Goal: Task Accomplishment & Management: Manage account settings

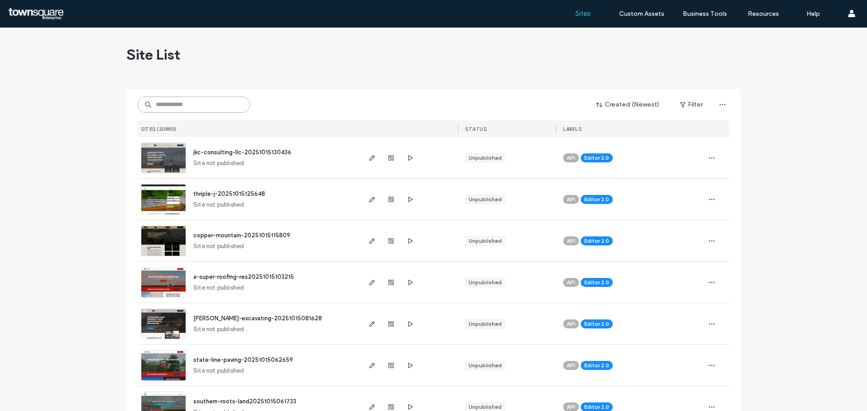
click at [224, 104] on input at bounding box center [193, 105] width 113 height 16
paste input "**********"
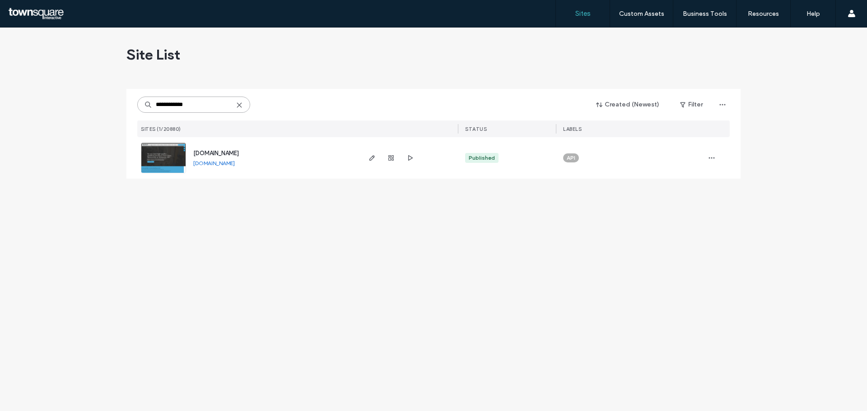
type input "**********"
click at [239, 152] on span "www.gundersonpandc.com" at bounding box center [216, 153] width 46 height 7
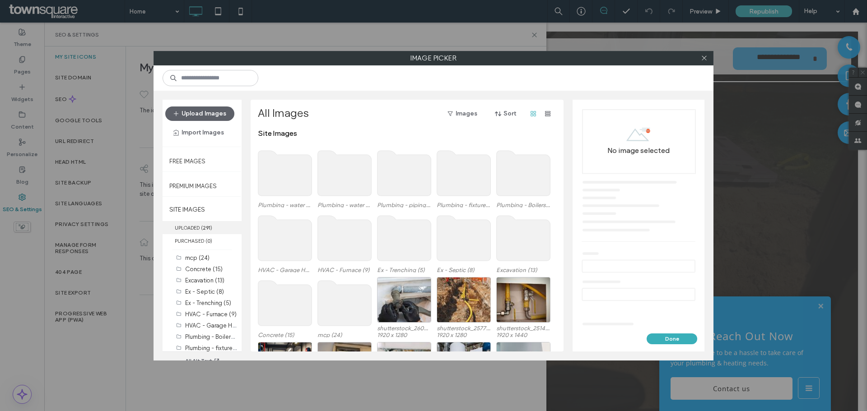
click at [209, 232] on label "UPLOADED ( 291 )" at bounding box center [202, 227] width 79 height 13
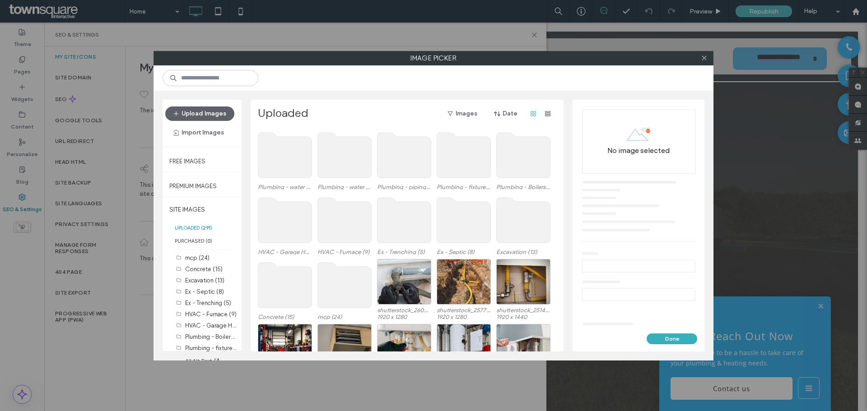
click at [707, 55] on div at bounding box center [704, 58] width 14 height 14
click at [706, 56] on icon at bounding box center [704, 58] width 7 height 7
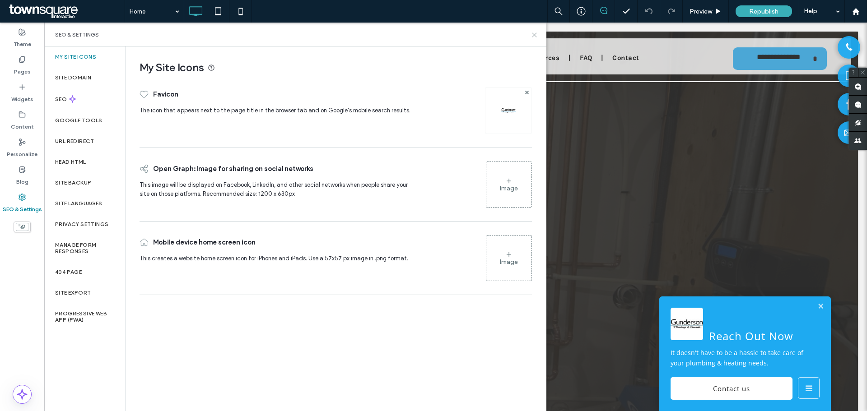
click at [533, 32] on icon at bounding box center [534, 35] width 7 height 7
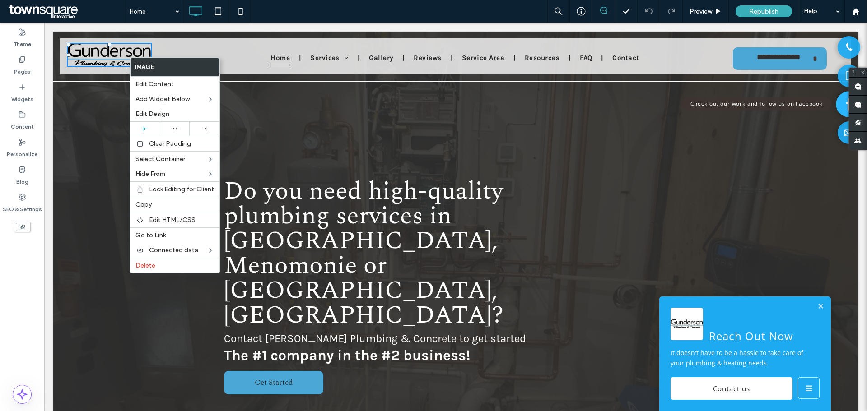
click at [838, 107] on link "Check out our work and follow us on Facebook" at bounding box center [849, 104] width 26 height 26
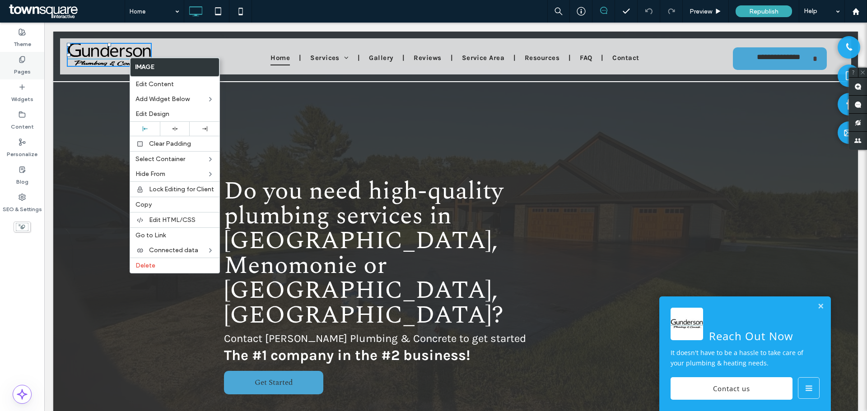
click at [19, 68] on label "Pages" at bounding box center [22, 69] width 17 height 13
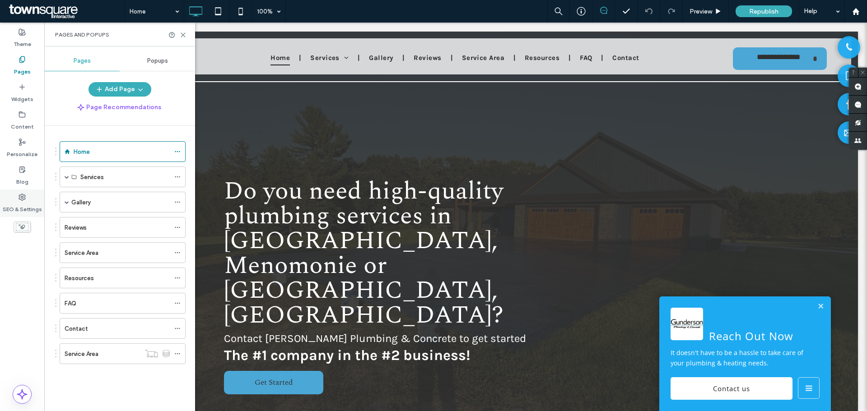
click at [28, 197] on div "SEO & Settings" at bounding box center [22, 204] width 44 height 28
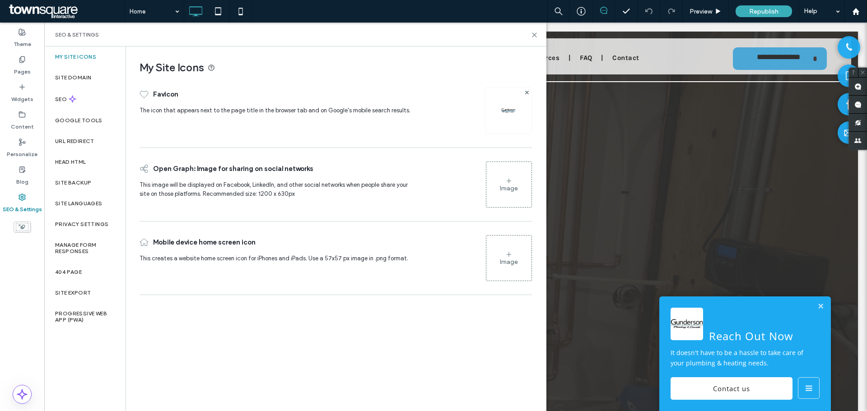
click at [511, 188] on div "Image" at bounding box center [509, 189] width 18 height 8
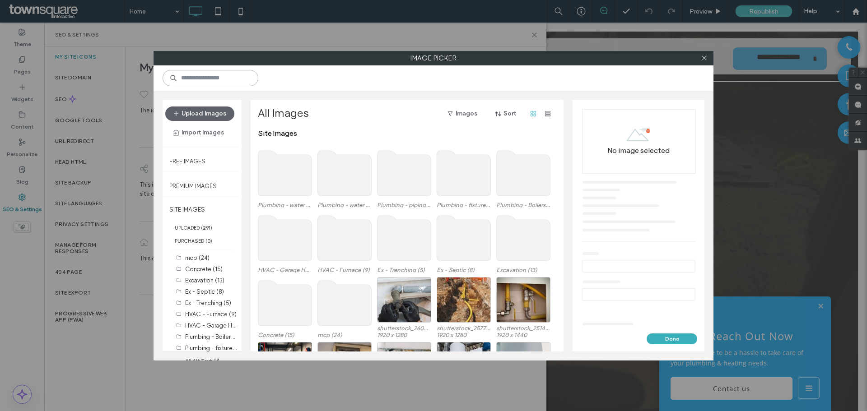
click at [220, 81] on input at bounding box center [211, 78] width 96 height 16
click at [206, 115] on button "Upload Images" at bounding box center [199, 114] width 69 height 14
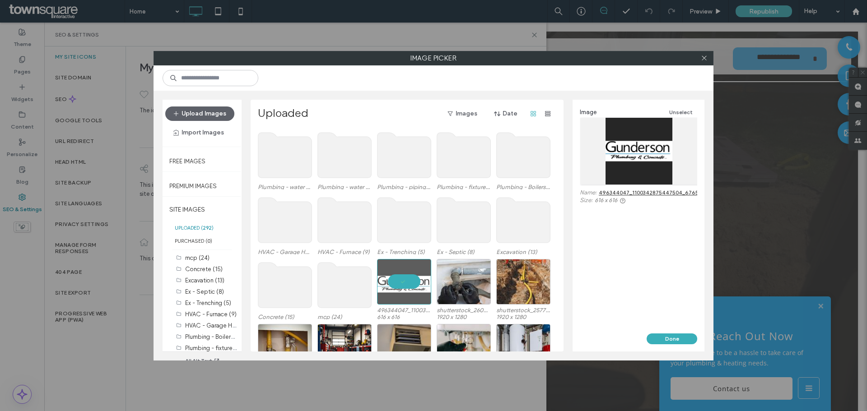
click at [356, 278] on use at bounding box center [345, 285] width 54 height 45
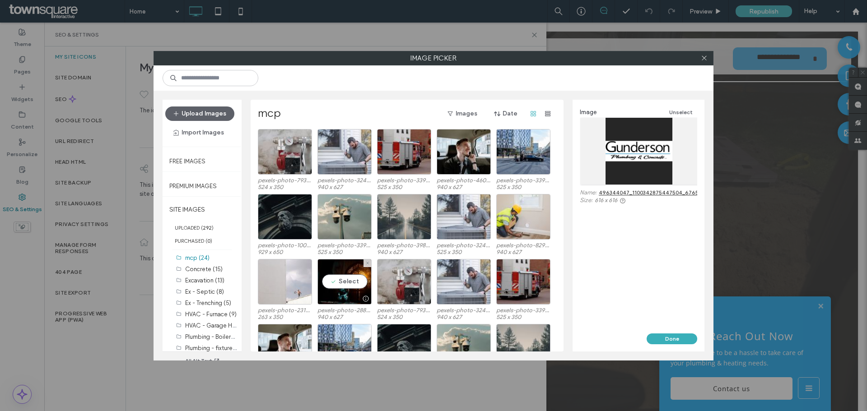
click at [356, 278] on div "pexels-photo-7937300-7140fbec.jpeg 524 x 350 pexels-photo-32497161-11e68a0a.jpe…" at bounding box center [409, 240] width 303 height 223
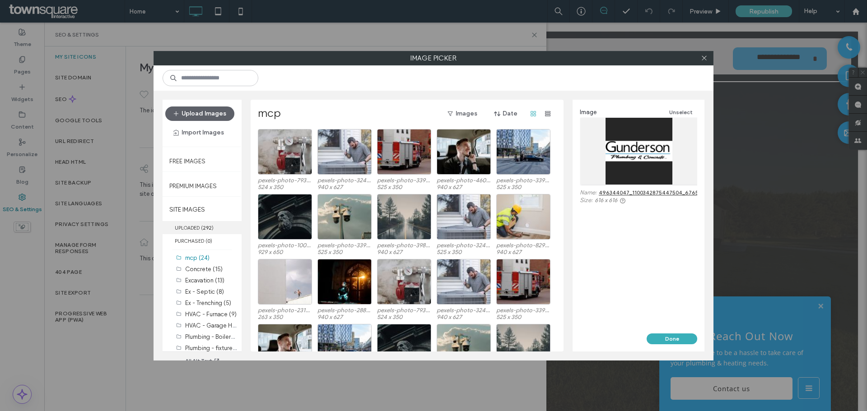
click at [200, 229] on label "UPLOADED ( 292 )" at bounding box center [202, 227] width 79 height 13
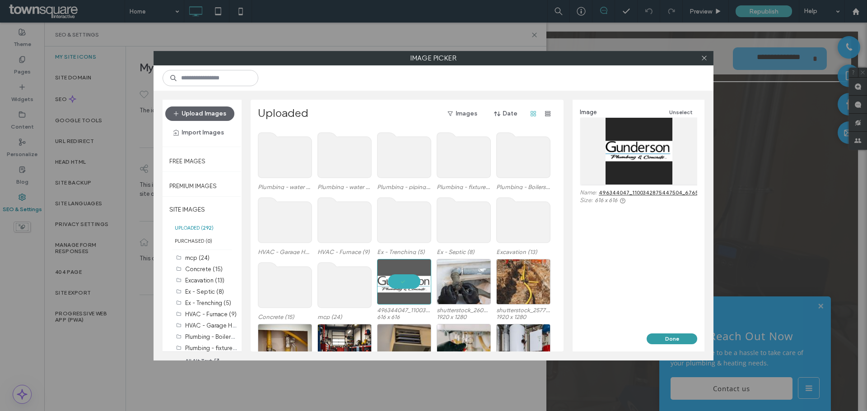
click at [664, 341] on button "Done" at bounding box center [671, 339] width 51 height 11
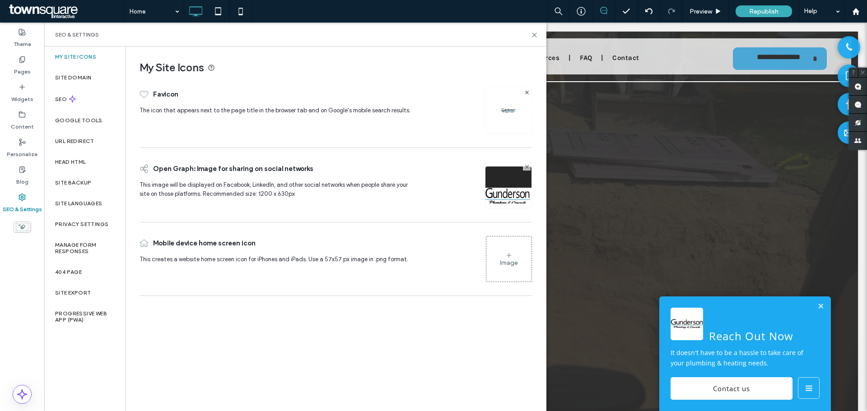
click at [503, 188] on img at bounding box center [508, 197] width 46 height 61
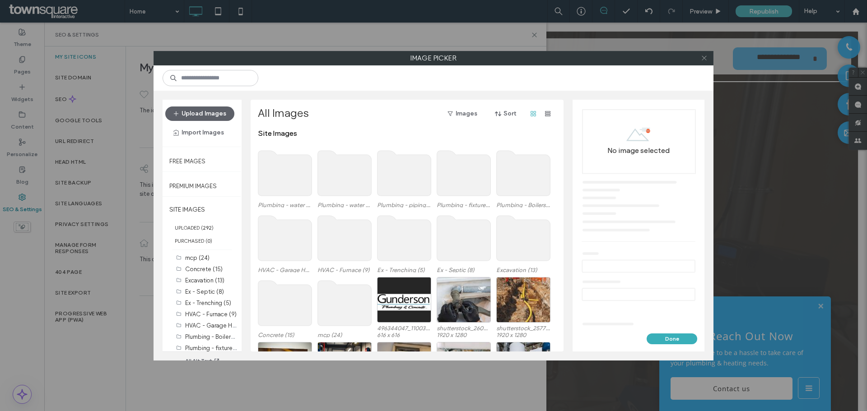
click at [705, 59] on icon at bounding box center [704, 58] width 7 height 7
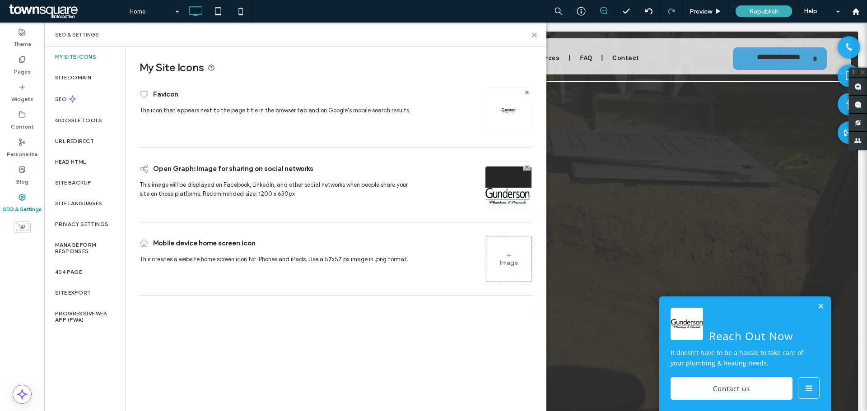
click at [510, 108] on img at bounding box center [508, 110] width 14 height 14
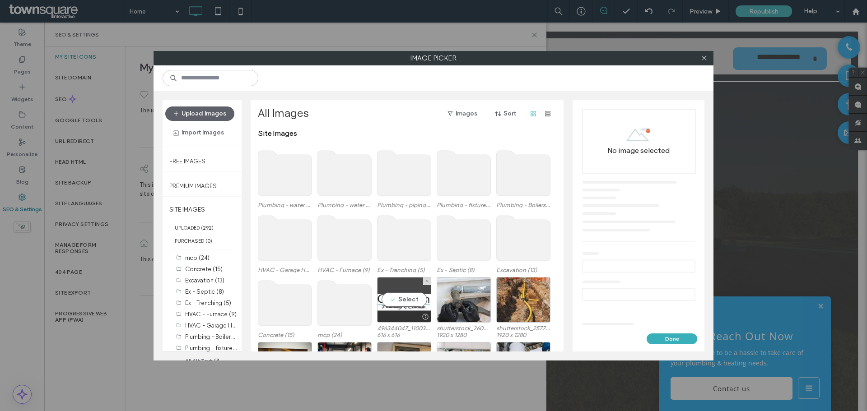
click at [401, 304] on div "Select" at bounding box center [404, 300] width 54 height 46
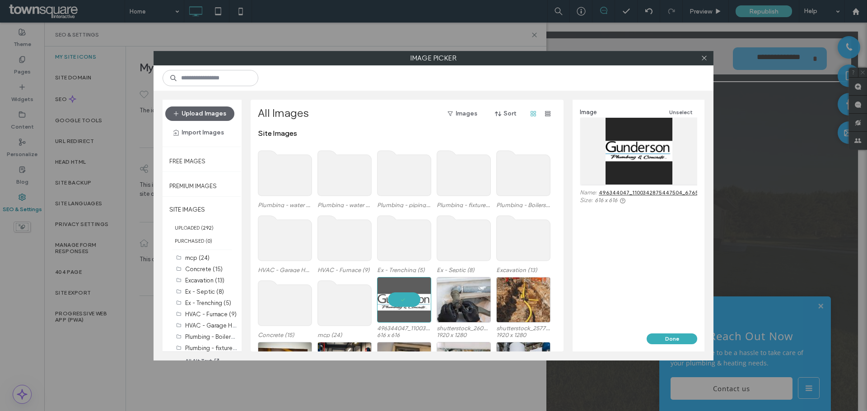
click at [680, 333] on div "Image Unselect Name: 496344047_1100342875447504_6765891364305500843_n.jpg Size:…" at bounding box center [638, 217] width 132 height 234
click at [680, 335] on button "Done" at bounding box center [671, 339] width 51 height 11
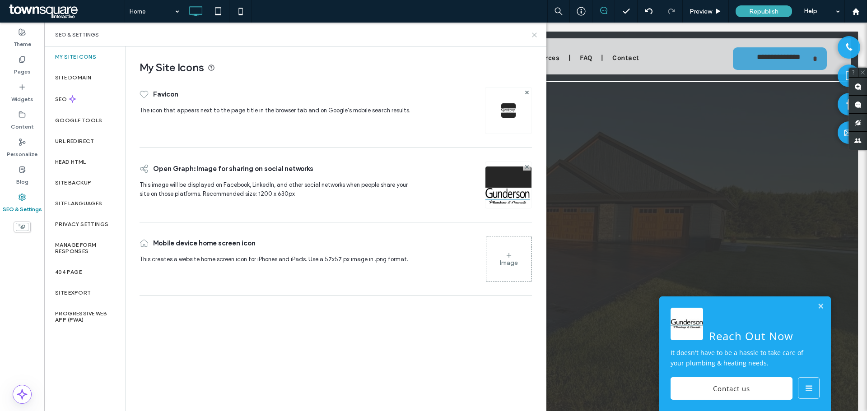
click at [532, 36] on icon at bounding box center [534, 35] width 7 height 7
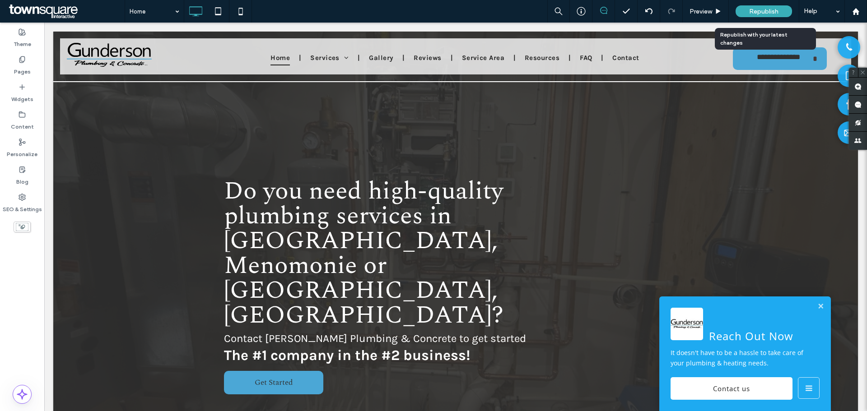
click at [762, 5] on div "Republish" at bounding box center [763, 11] width 56 height 12
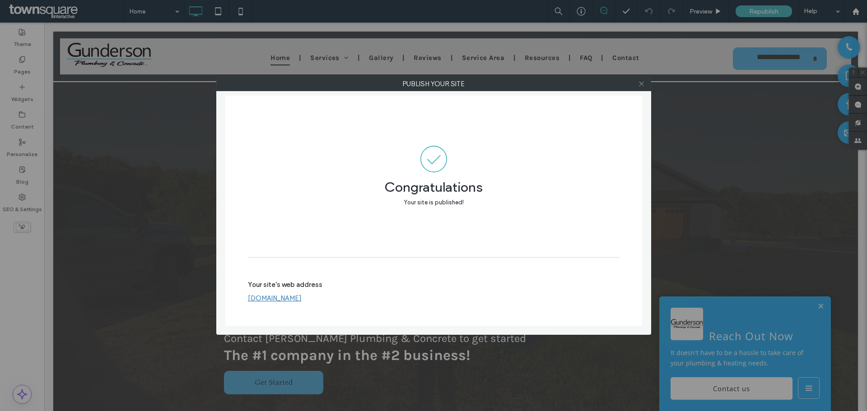
click at [641, 83] on use at bounding box center [641, 84] width 5 height 5
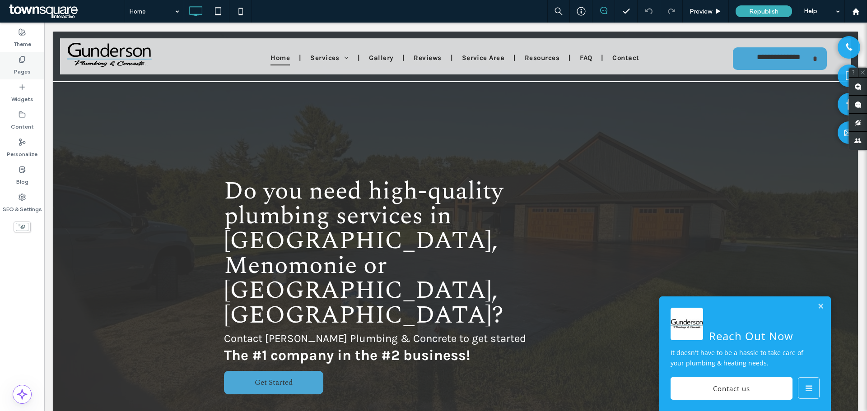
click at [21, 61] on use at bounding box center [21, 59] width 5 height 6
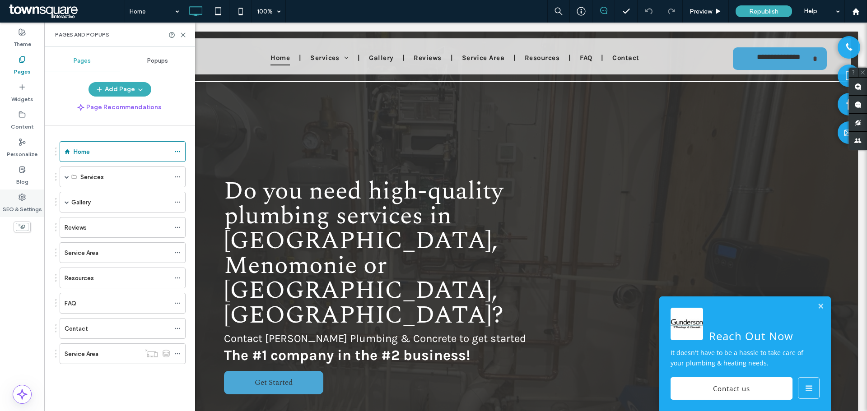
click at [28, 203] on label "SEO & Settings" at bounding box center [22, 207] width 39 height 13
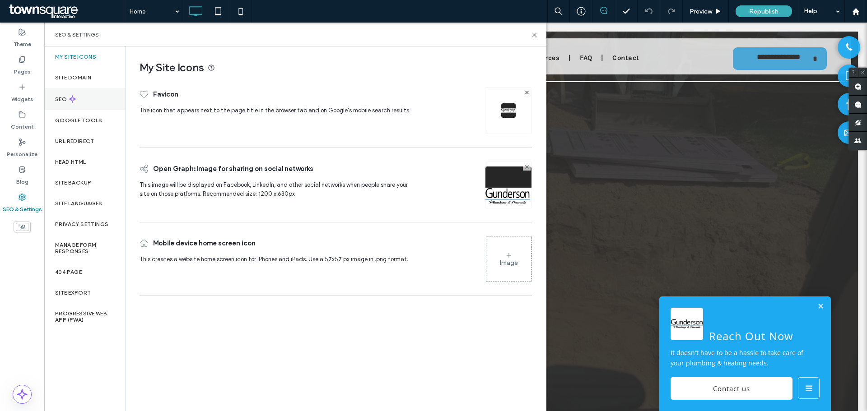
click at [88, 99] on div "SEO" at bounding box center [84, 99] width 81 height 22
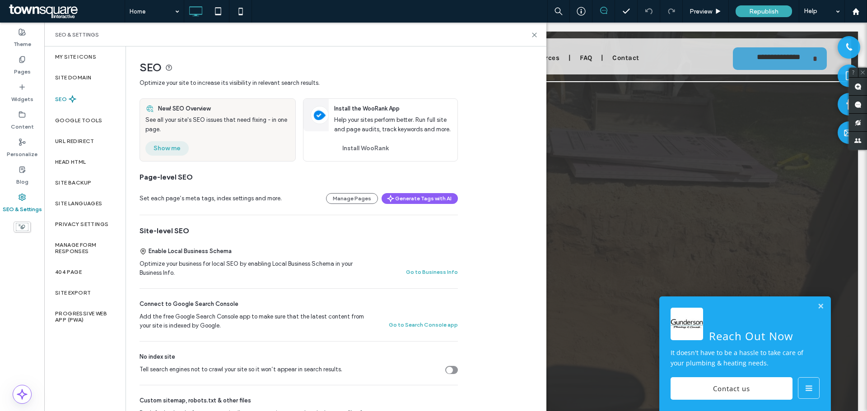
click at [172, 154] on button "Show me" at bounding box center [166, 148] width 43 height 14
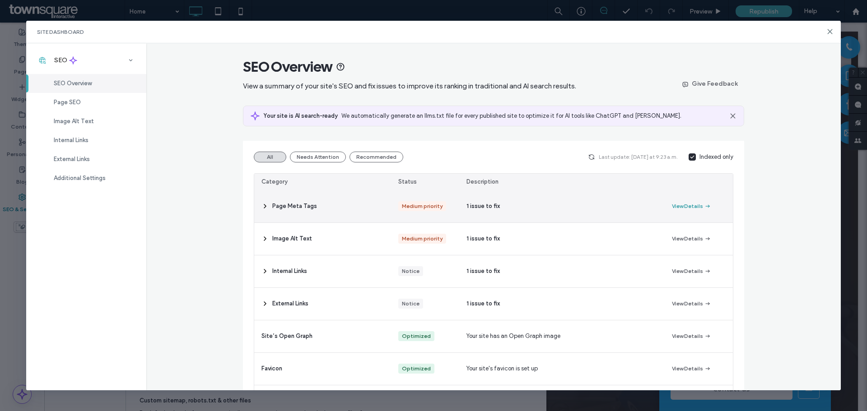
click at [682, 209] on button "View Details" at bounding box center [691, 206] width 39 height 11
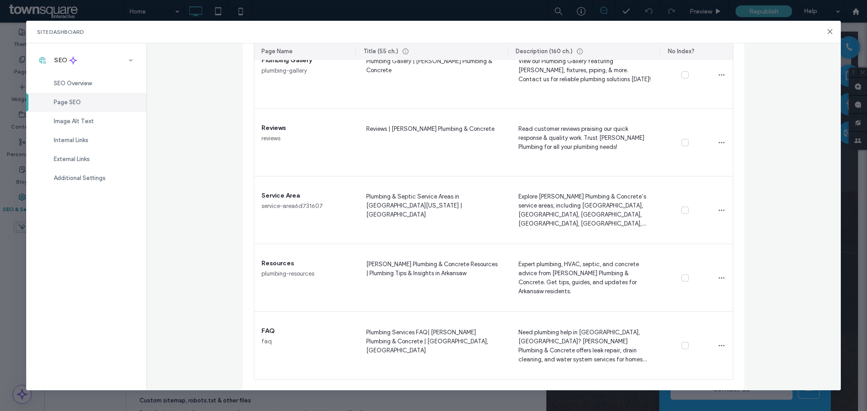
scroll to position [581, 0]
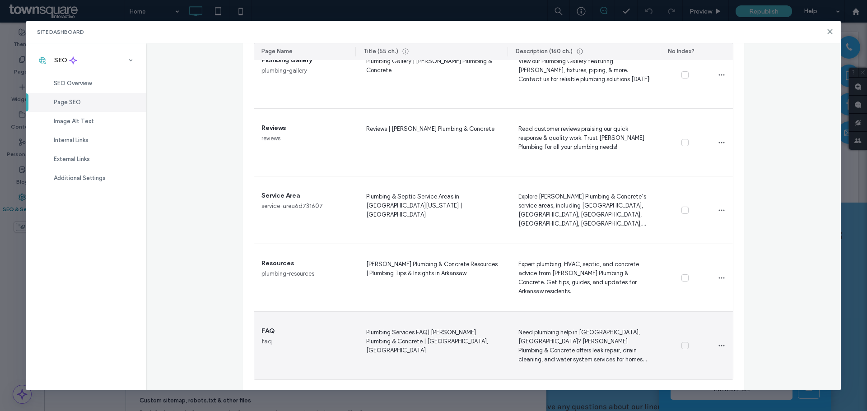
click at [581, 350] on span "Need plumbing help in Arkansaw, WI? Gunderson Plumbing & Concrete offers leak r…" at bounding box center [584, 345] width 138 height 37
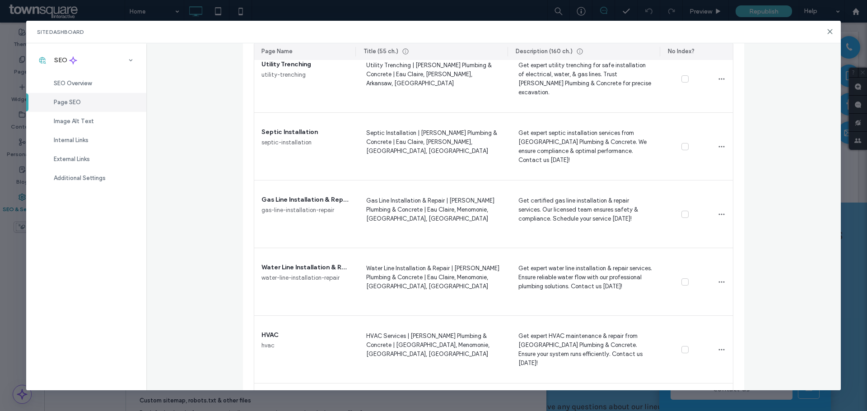
scroll to position [608, 0]
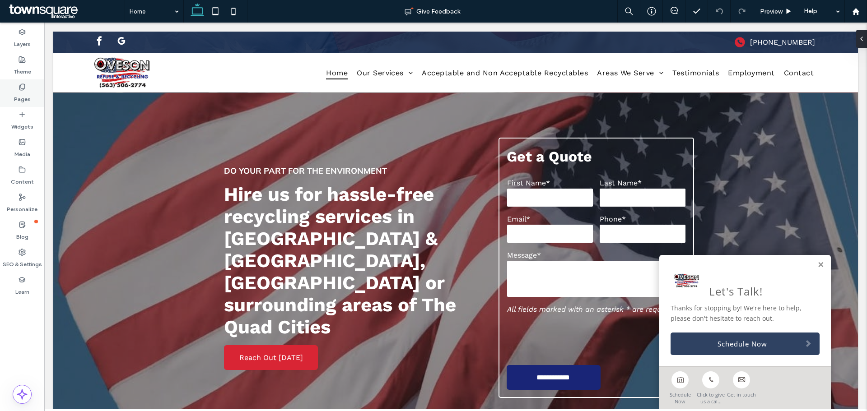
click at [30, 84] on div "Pages" at bounding box center [22, 93] width 44 height 28
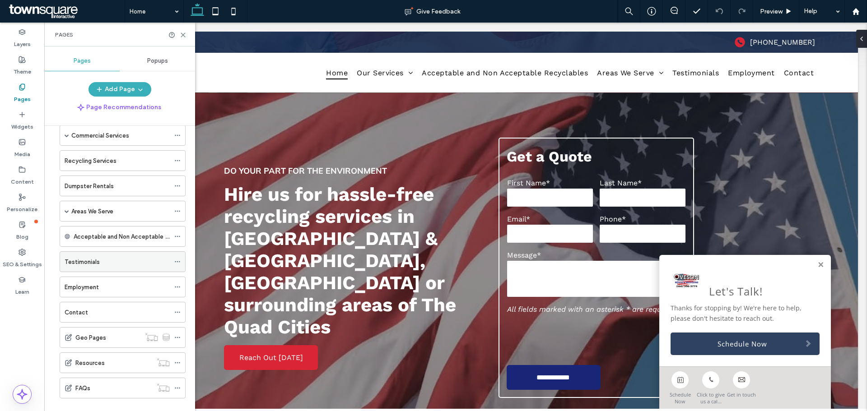
scroll to position [81, 0]
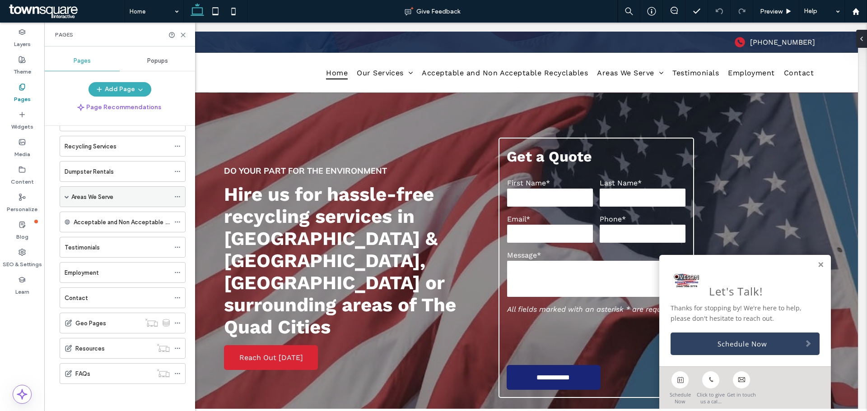
click at [67, 197] on span at bounding box center [67, 197] width 5 height 5
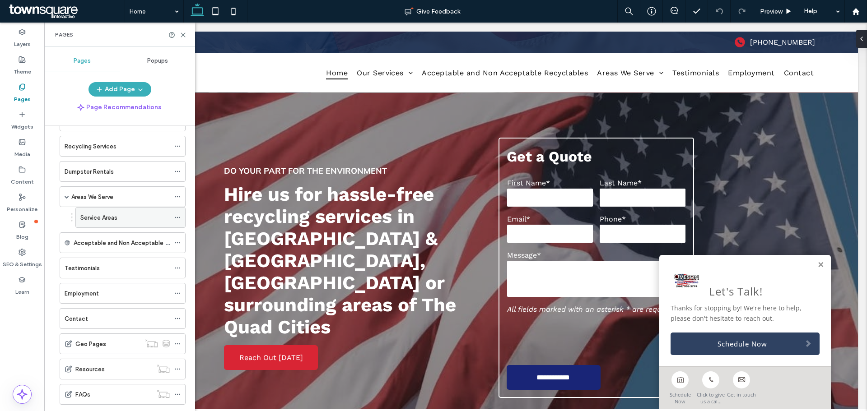
click at [93, 217] on label "Service Areas" at bounding box center [98, 218] width 37 height 16
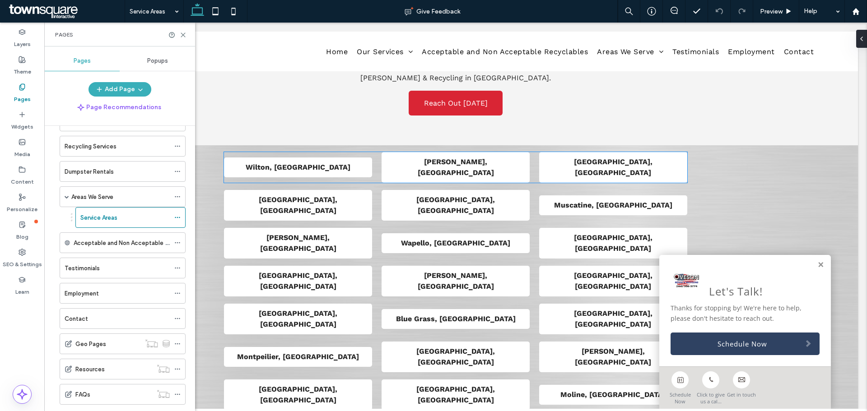
scroll to position [96, 0]
click at [106, 348] on div "Geo Pages" at bounding box center [107, 343] width 65 height 9
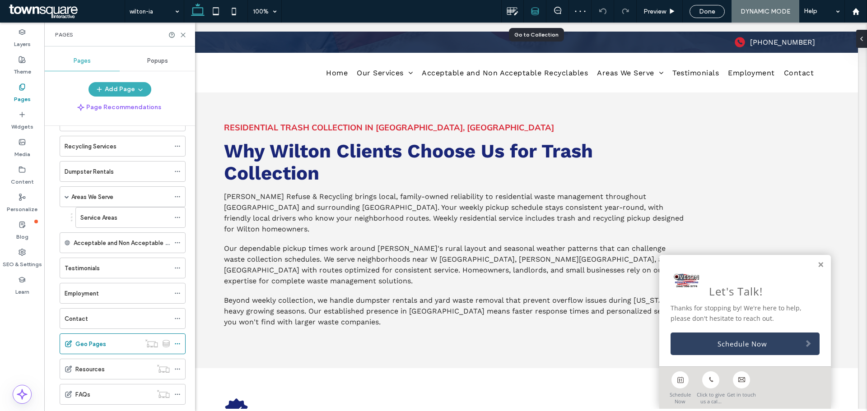
click at [538, 12] on use at bounding box center [534, 11] width 7 height 7
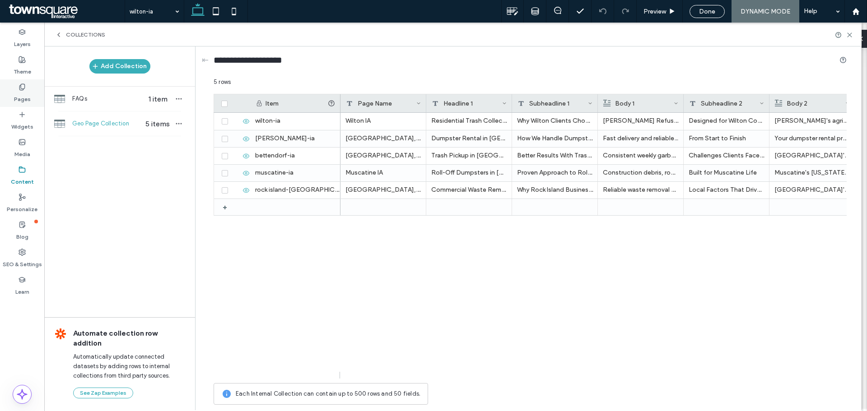
click at [25, 95] on label "Pages" at bounding box center [22, 97] width 17 height 13
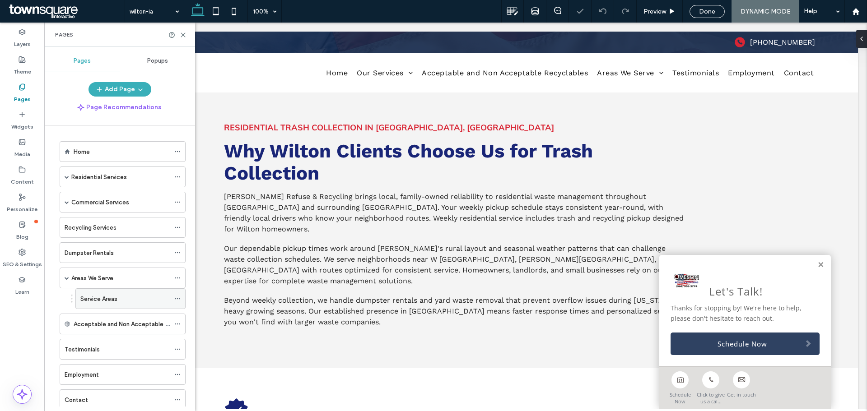
click at [104, 296] on label "Service Areas" at bounding box center [98, 299] width 37 height 16
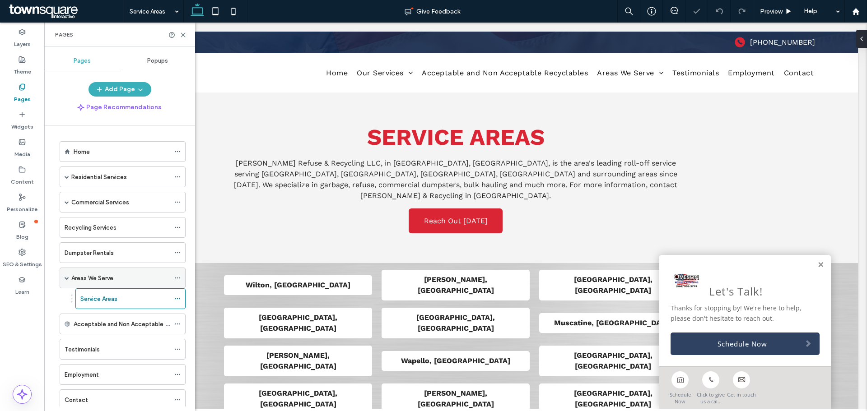
click at [105, 279] on label "Areas We Serve" at bounding box center [92, 278] width 42 height 16
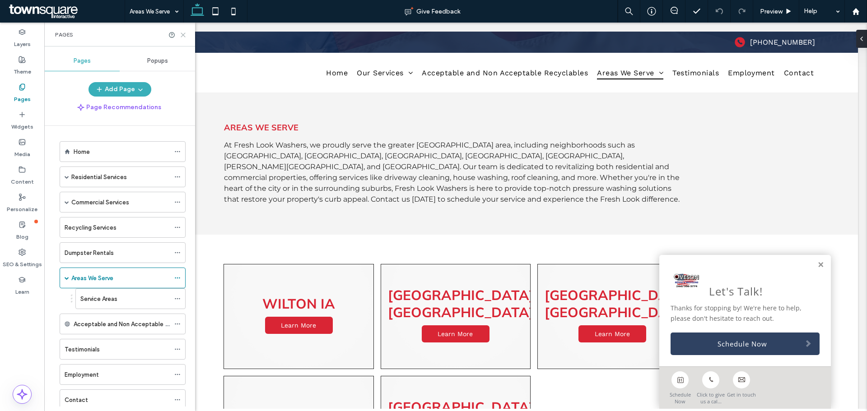
click at [180, 33] on icon at bounding box center [183, 35] width 7 height 7
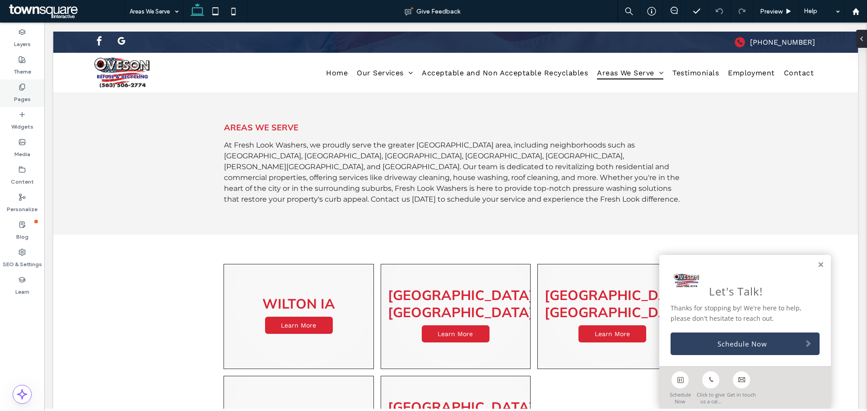
click at [12, 92] on div "Pages" at bounding box center [22, 93] width 44 height 28
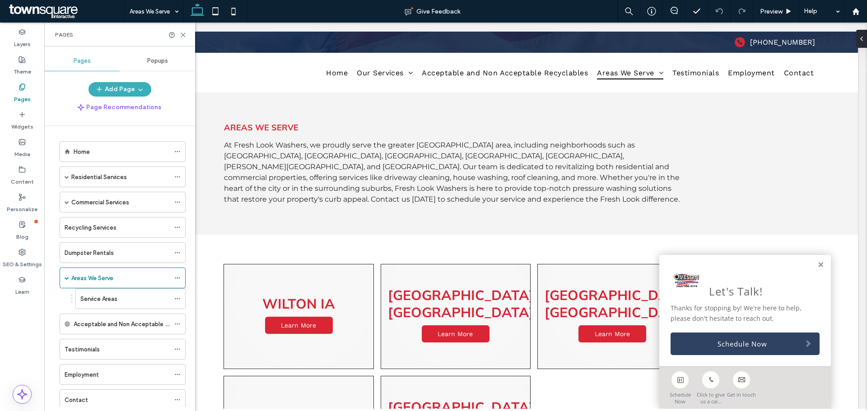
click at [162, 59] on span "Popups" at bounding box center [157, 60] width 21 height 7
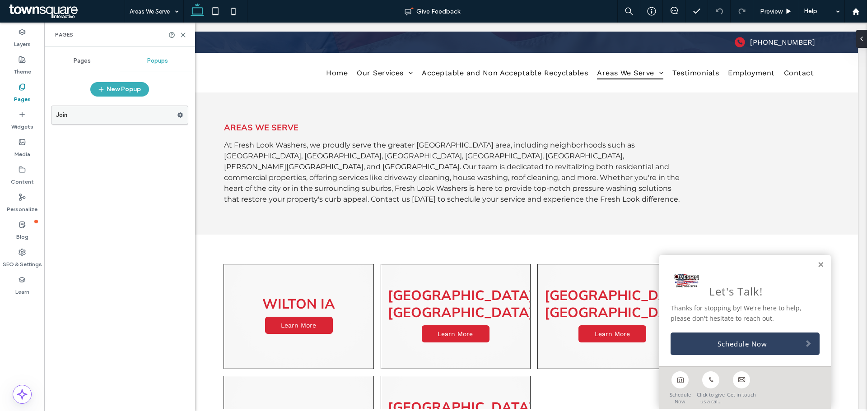
click at [111, 116] on label "Join" at bounding box center [116, 115] width 121 height 18
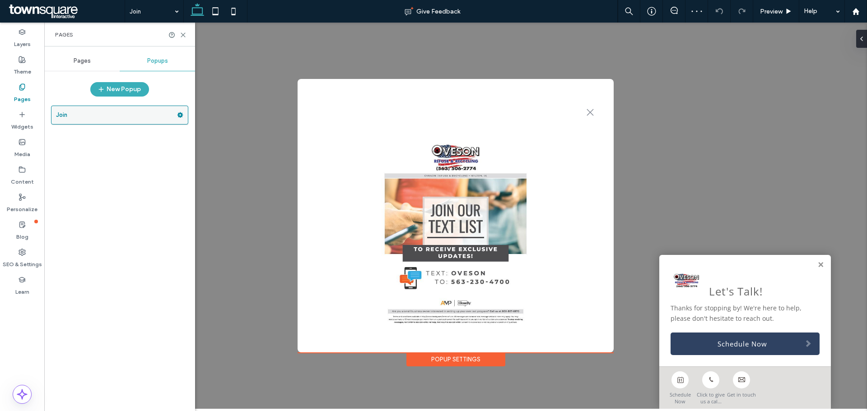
click at [180, 107] on div "Join" at bounding box center [119, 115] width 137 height 19
click at [178, 118] on span at bounding box center [180, 115] width 6 height 14
click at [153, 155] on div "Join" at bounding box center [119, 254] width 137 height 306
click at [183, 37] on icon at bounding box center [183, 35] width 7 height 7
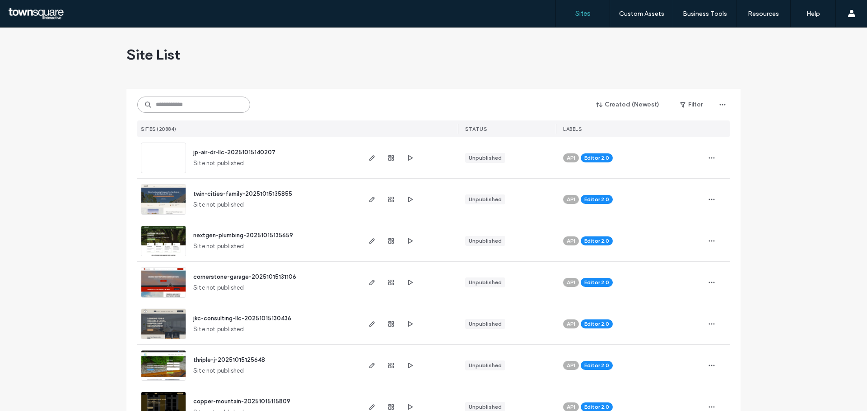
click at [167, 102] on input at bounding box center [193, 105] width 113 height 16
paste input "**********"
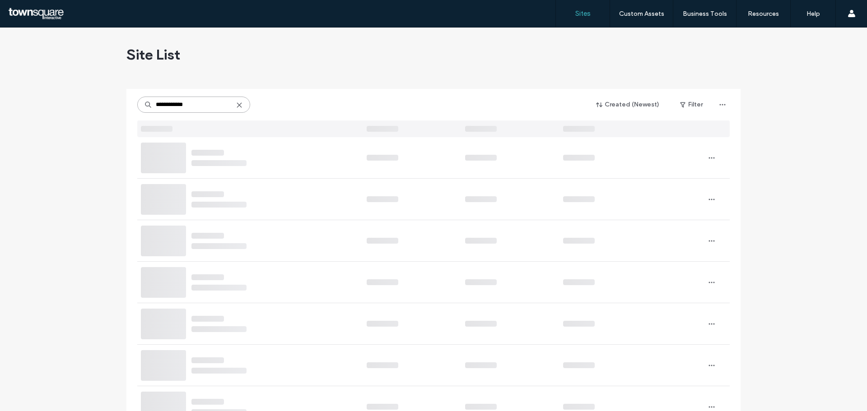
type input "**********"
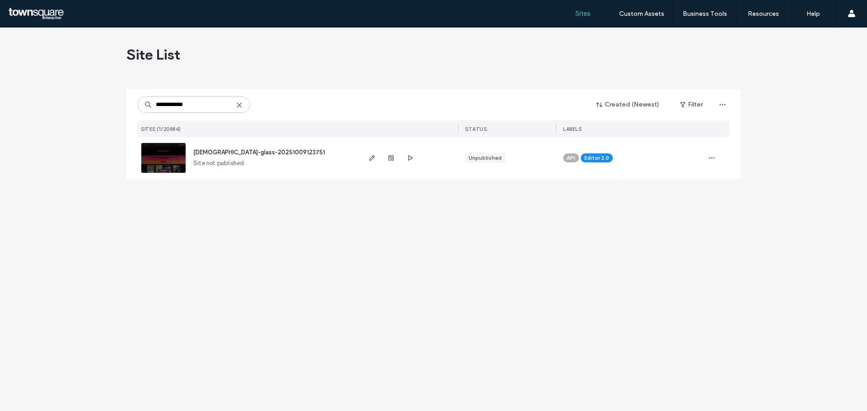
click at [240, 152] on span "buddha-glass-20251009123751" at bounding box center [259, 152] width 132 height 7
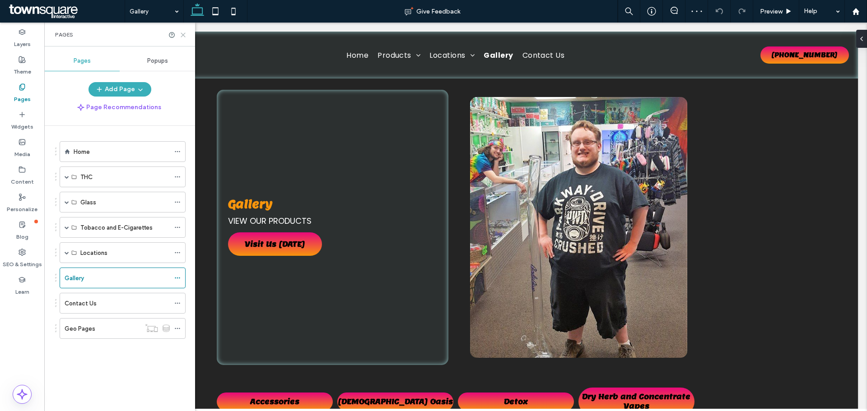
click at [182, 37] on icon at bounding box center [183, 35] width 7 height 7
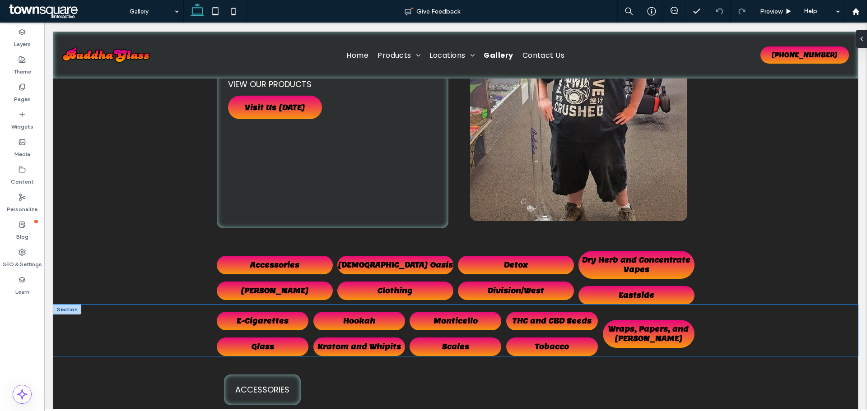
scroll to position [142, 0]
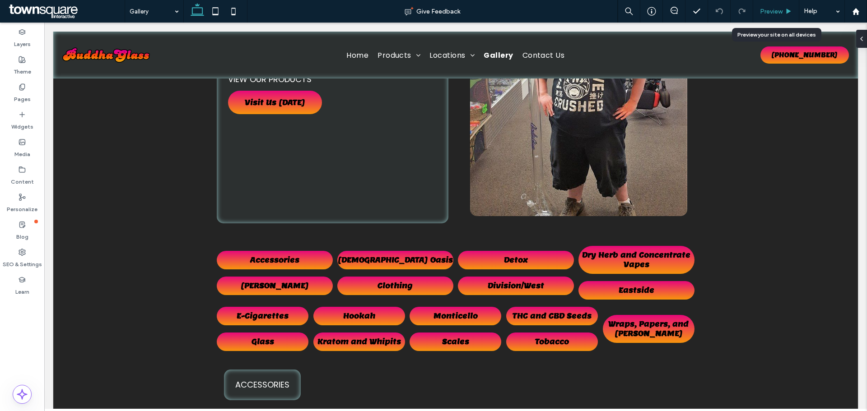
drag, startPoint x: 770, startPoint y: 14, endPoint x: 499, endPoint y: 316, distance: 405.1
click at [770, 14] on span "Preview" at bounding box center [771, 12] width 23 height 8
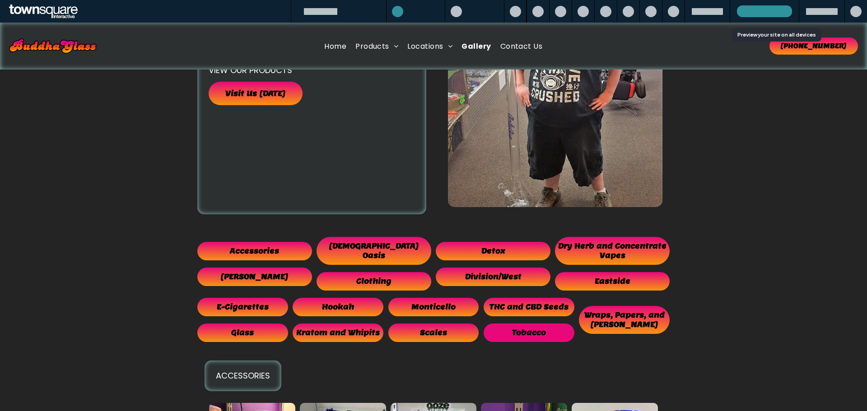
scroll to position [133, 0]
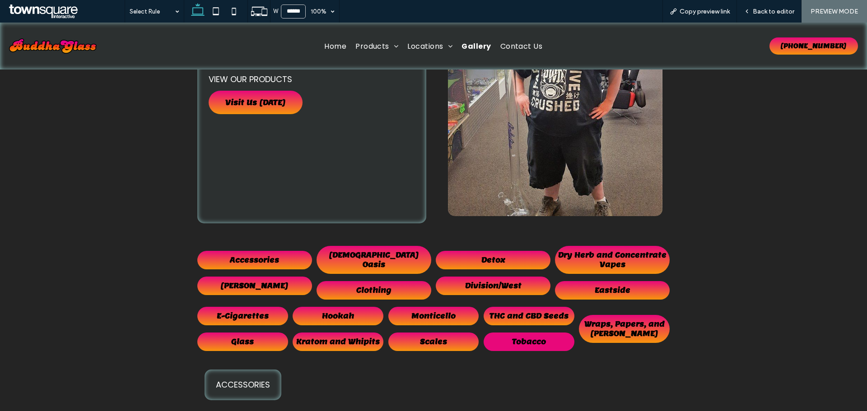
click at [534, 342] on span "Tobacco" at bounding box center [529, 341] width 34 height 9
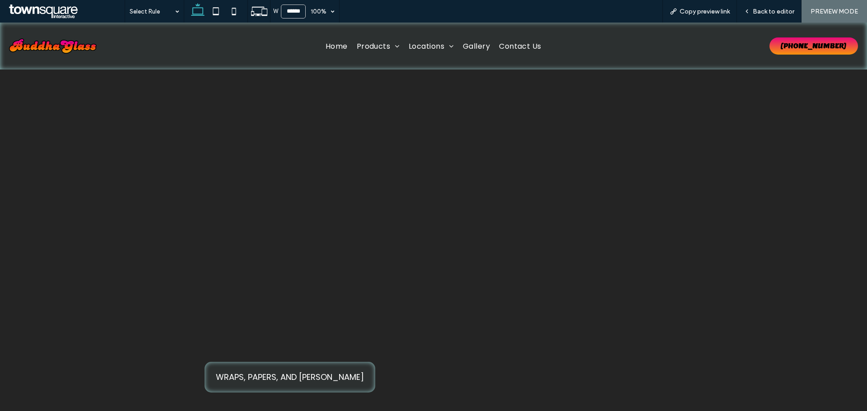
scroll to position [7225, 0]
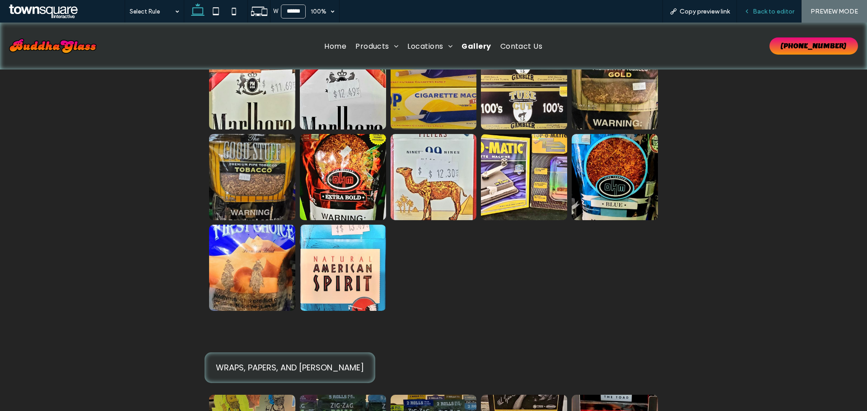
click at [774, 14] on span "Back to editor" at bounding box center [774, 12] width 42 height 8
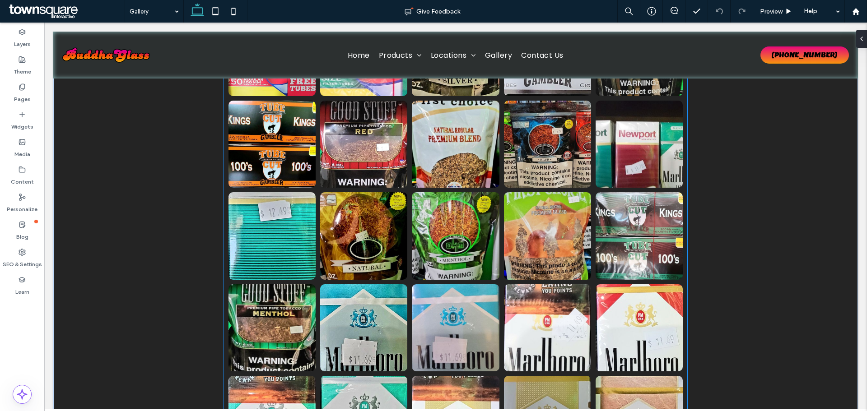
scroll to position [6826, 0]
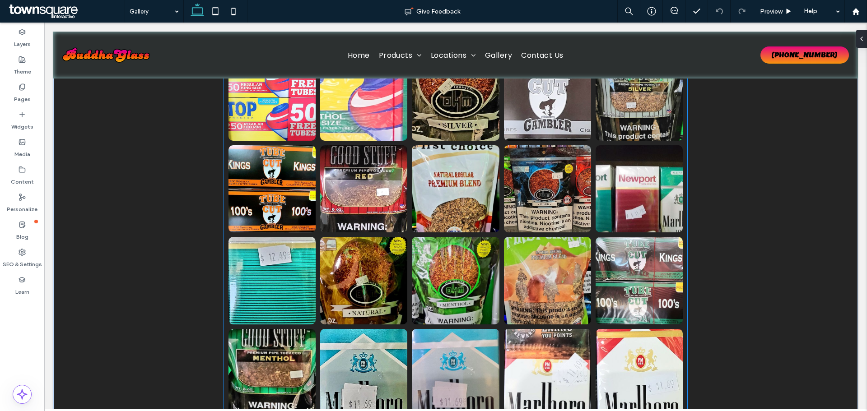
click at [230, 191] on link at bounding box center [271, 188] width 87 height 87
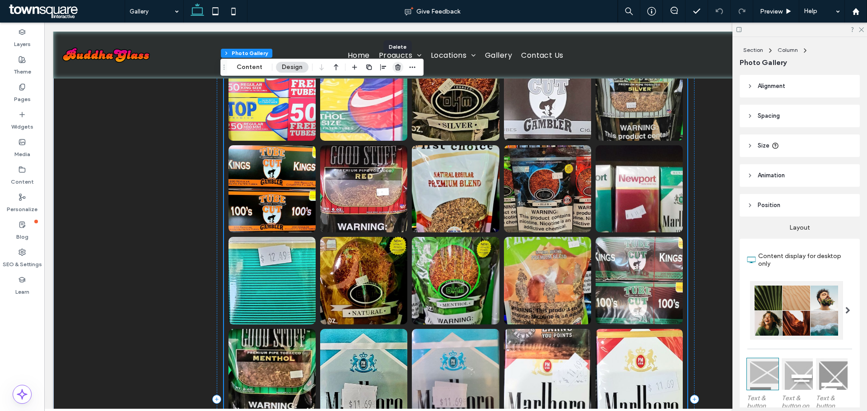
drag, startPoint x: 395, startPoint y: 64, endPoint x: 279, endPoint y: 177, distance: 161.9
click at [395, 64] on icon "button" at bounding box center [397, 67] width 7 height 7
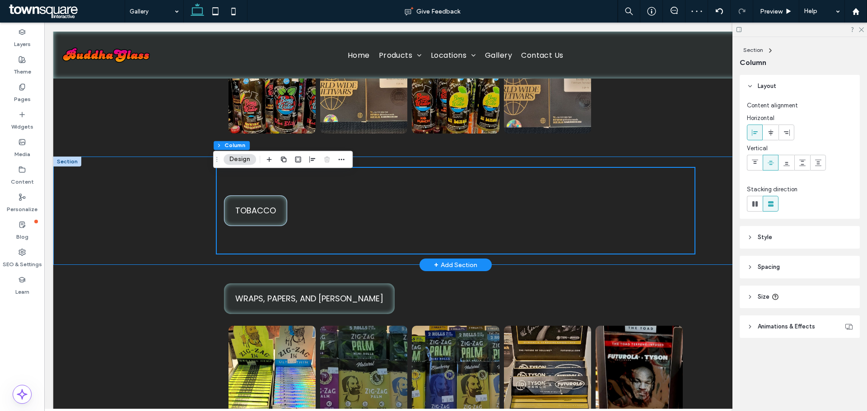
scroll to position [6662, 0]
click at [147, 207] on div "Tobacco" at bounding box center [455, 211] width 804 height 108
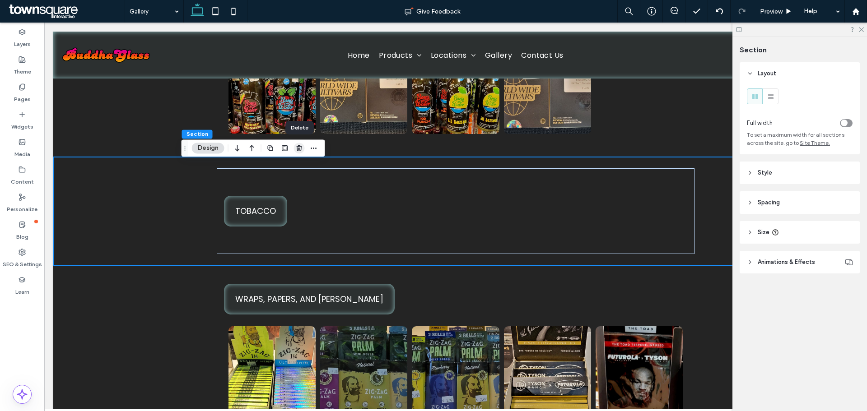
click at [300, 147] on icon "button" at bounding box center [299, 147] width 7 height 7
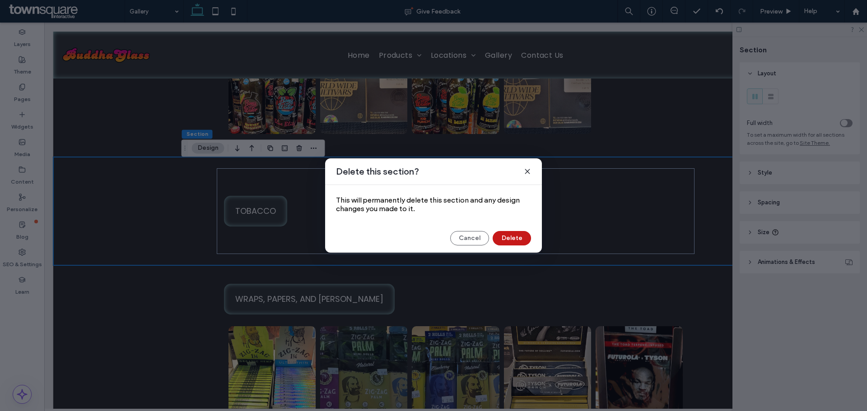
click at [506, 237] on button "Delete" at bounding box center [512, 238] width 38 height 14
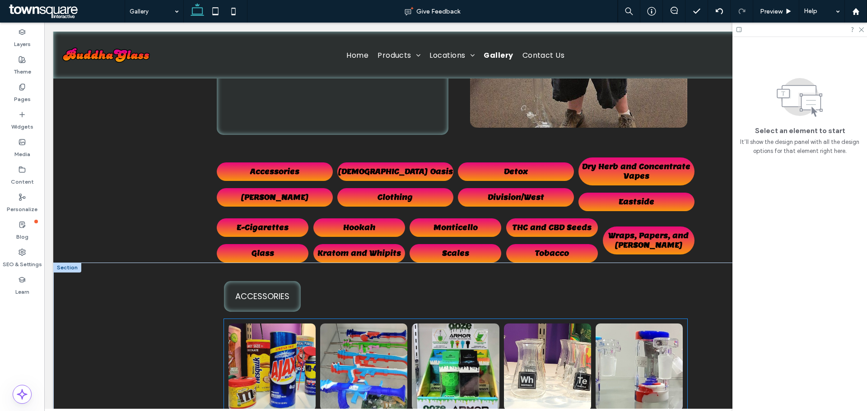
scroll to position [231, 0]
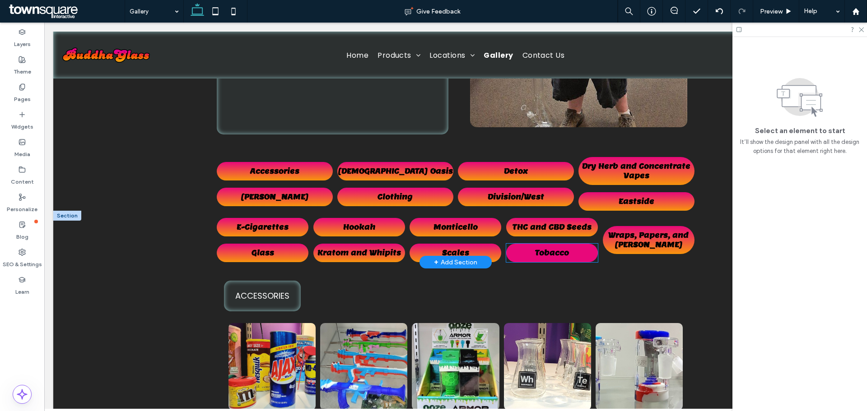
click at [545, 251] on span "Tobacco" at bounding box center [552, 252] width 34 height 9
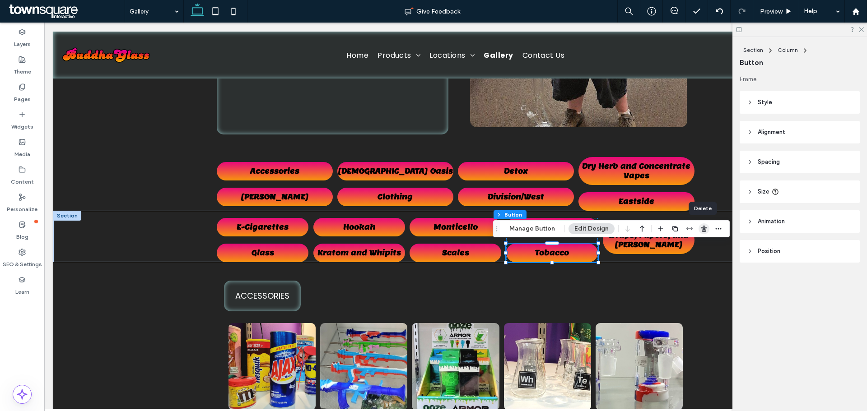
drag, startPoint x: 702, startPoint y: 226, endPoint x: 635, endPoint y: 212, distance: 68.4
click at [702, 226] on use "button" at bounding box center [703, 229] width 5 height 6
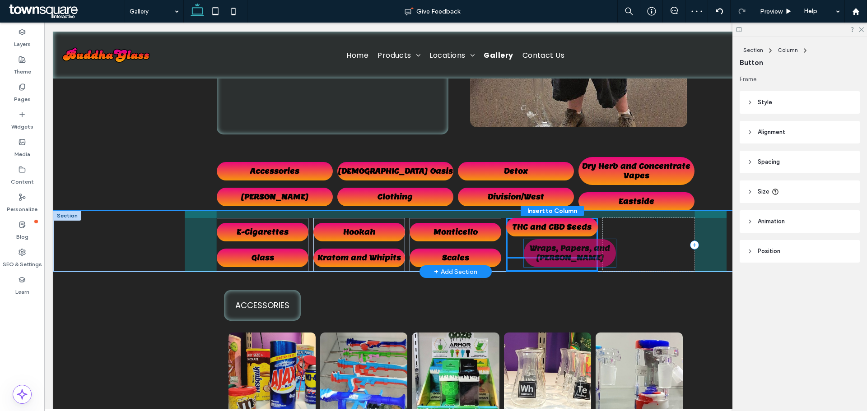
drag, startPoint x: 617, startPoint y: 242, endPoint x: 541, endPoint y: 255, distance: 77.4
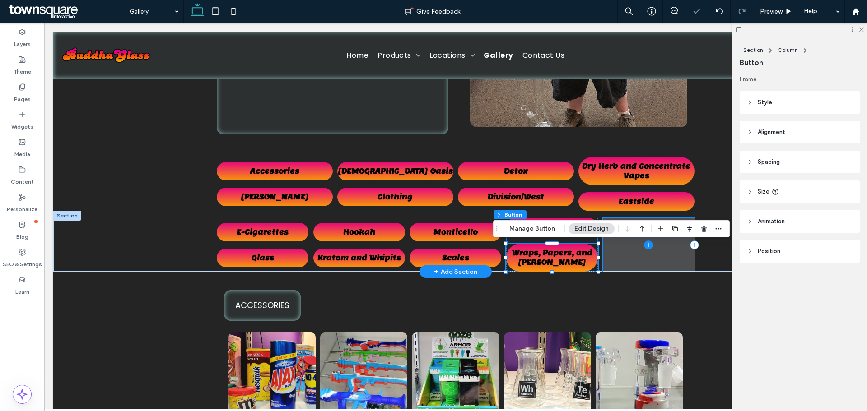
click at [625, 250] on span at bounding box center [649, 245] width 92 height 54
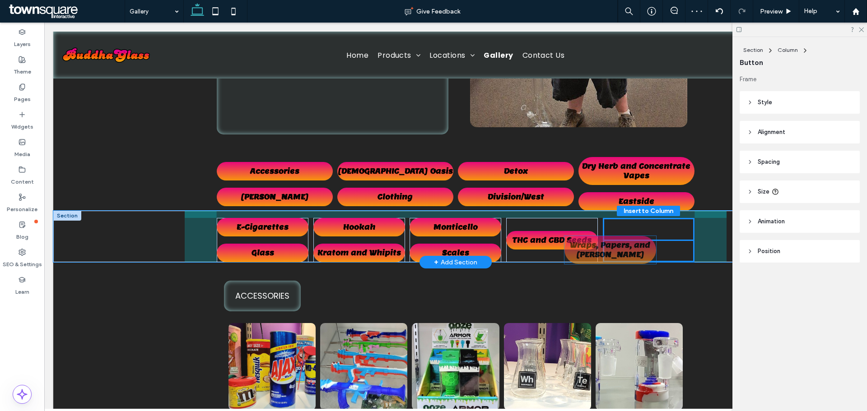
drag, startPoint x: 574, startPoint y: 260, endPoint x: 636, endPoint y: 252, distance: 61.9
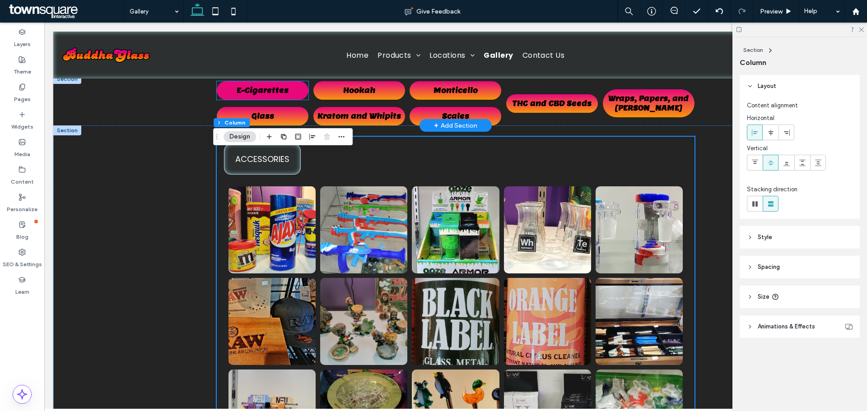
scroll to position [373, 0]
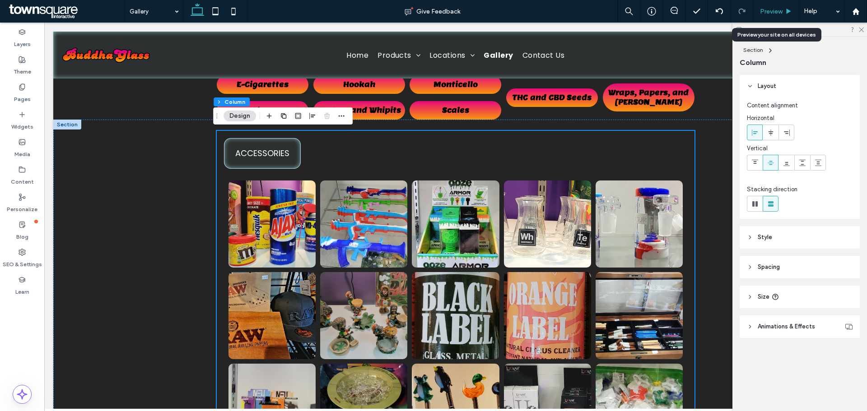
drag, startPoint x: 790, startPoint y: 10, endPoint x: 497, endPoint y: 84, distance: 301.2
click at [790, 10] on icon at bounding box center [788, 11] width 7 height 7
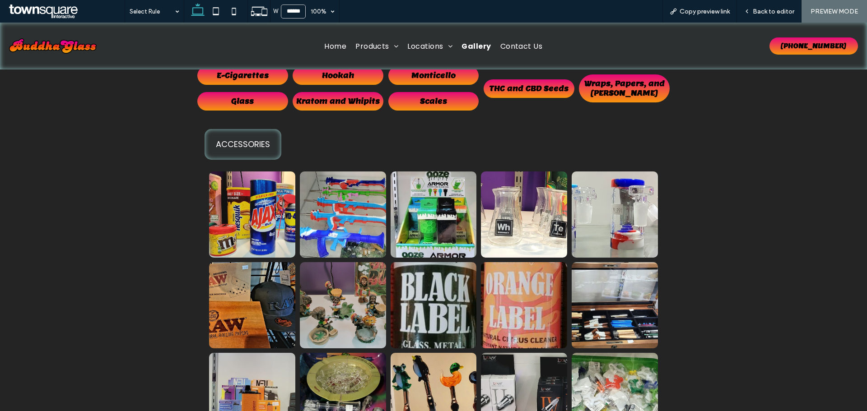
scroll to position [364, 0]
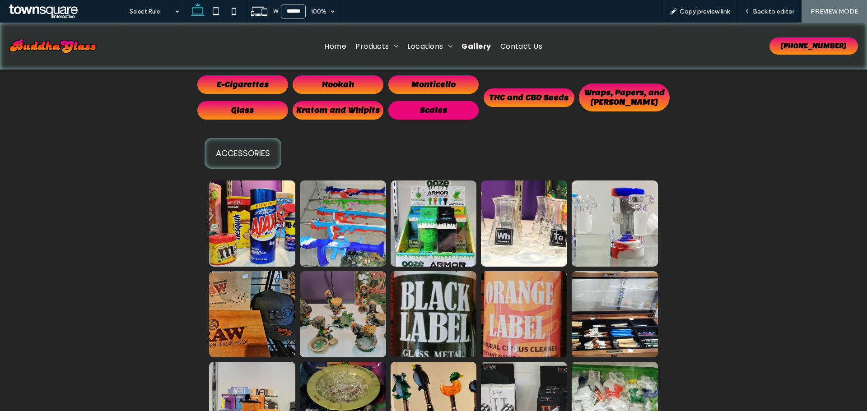
click at [444, 116] on link "Scales" at bounding box center [433, 110] width 91 height 19
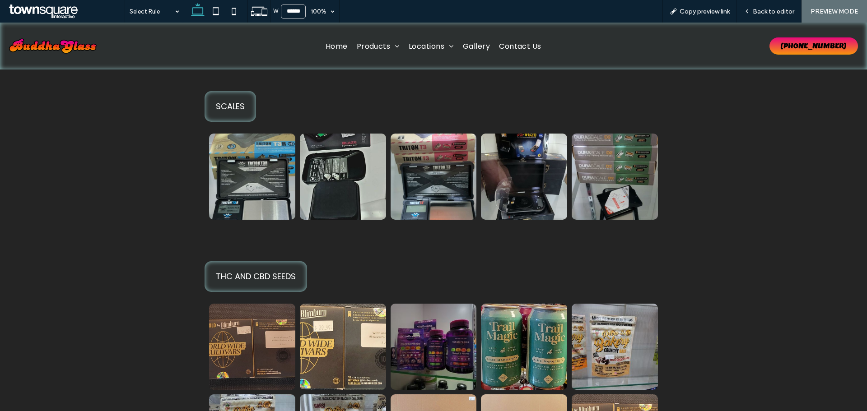
scroll to position [5806, 0]
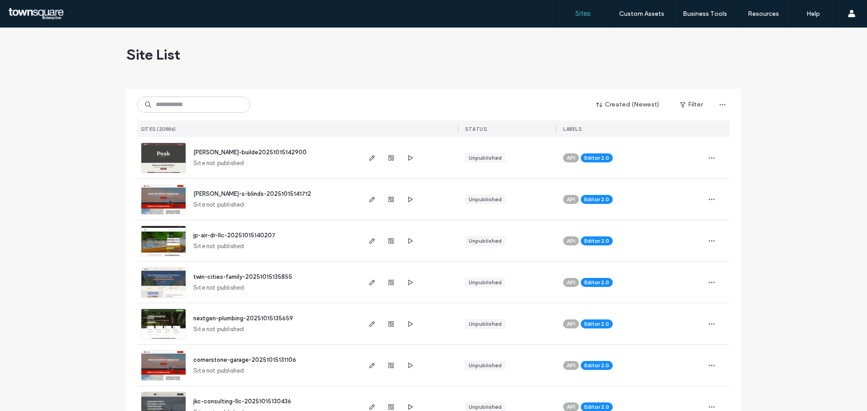
click at [210, 102] on input at bounding box center [193, 105] width 113 height 16
paste input "**********"
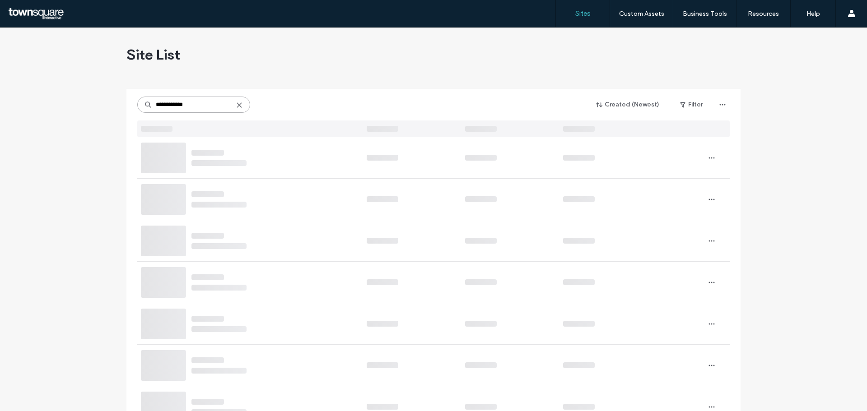
type input "**********"
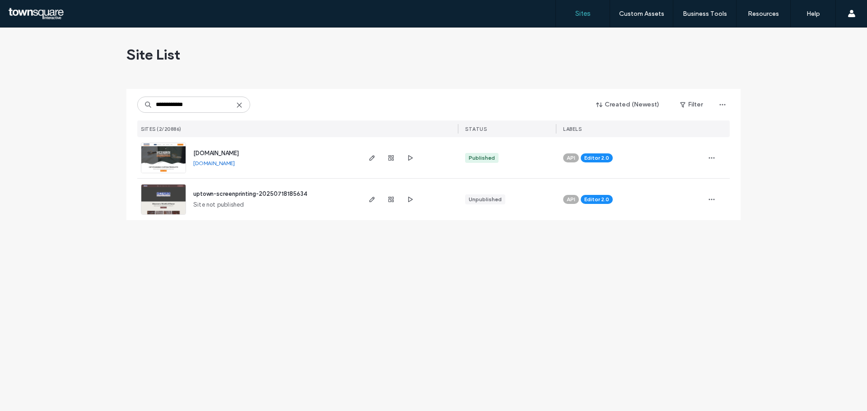
click at [239, 156] on span "[DOMAIN_NAME]" at bounding box center [216, 153] width 46 height 7
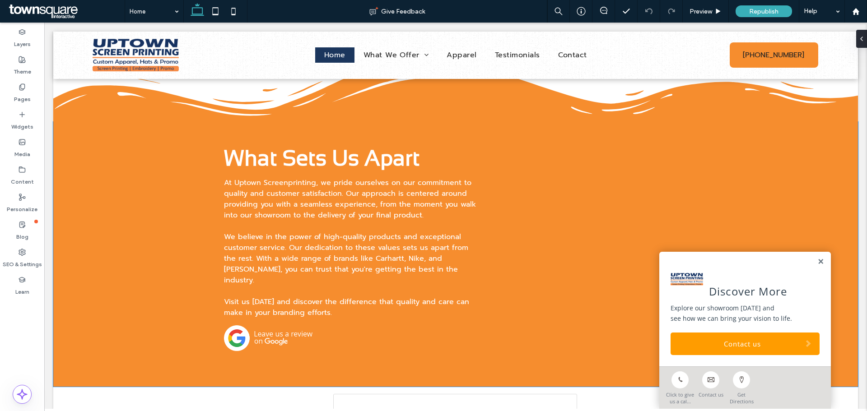
scroll to position [1652, 0]
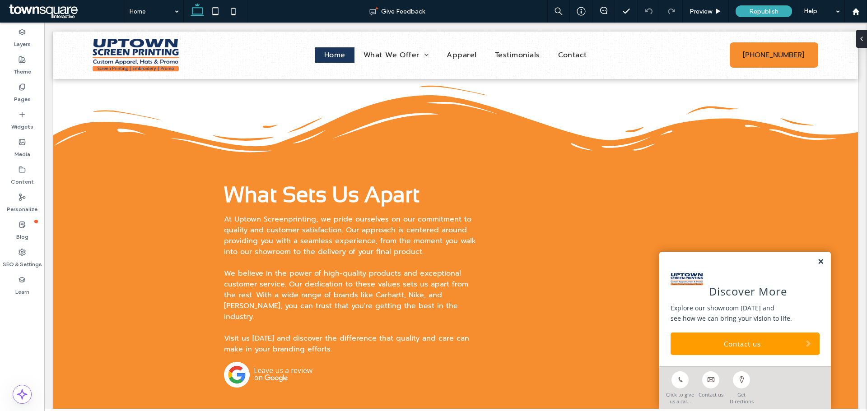
click at [817, 263] on link at bounding box center [820, 262] width 7 height 8
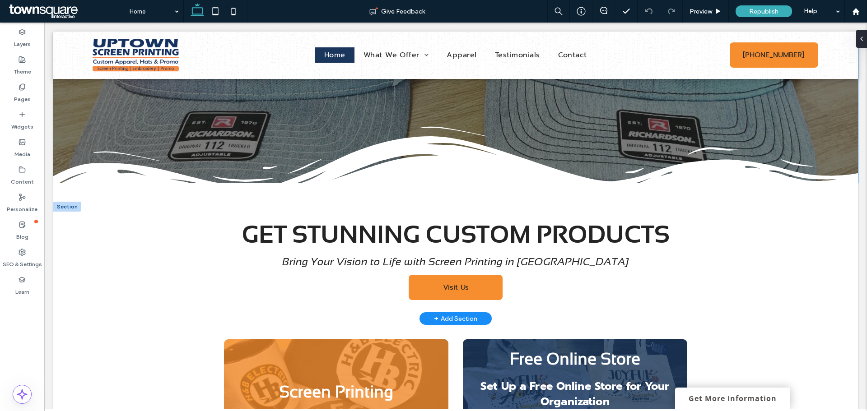
scroll to position [0, 0]
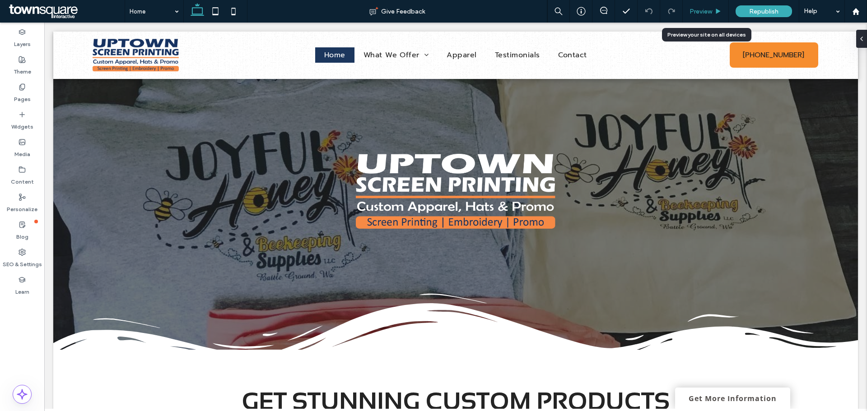
click at [711, 6] on div "Preview" at bounding box center [706, 11] width 46 height 23
click at [24, 86] on use at bounding box center [21, 87] width 5 height 6
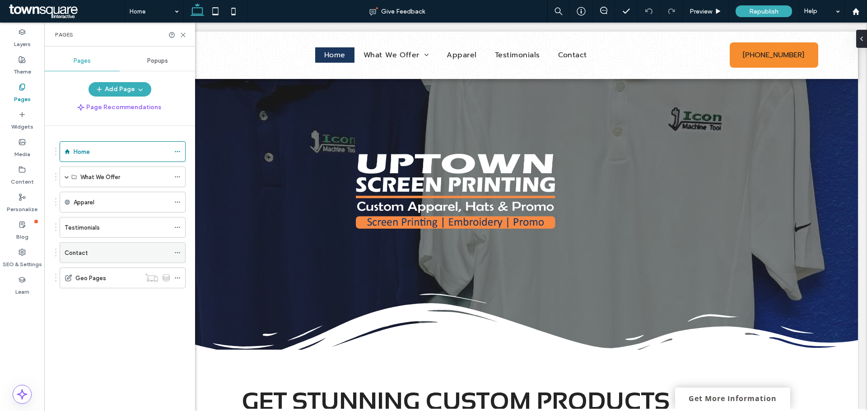
click at [91, 254] on div "Contact" at bounding box center [117, 252] width 105 height 9
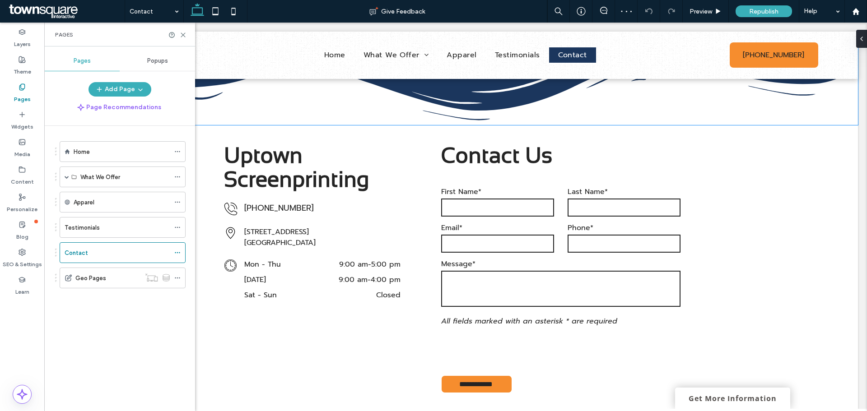
scroll to position [353, 0]
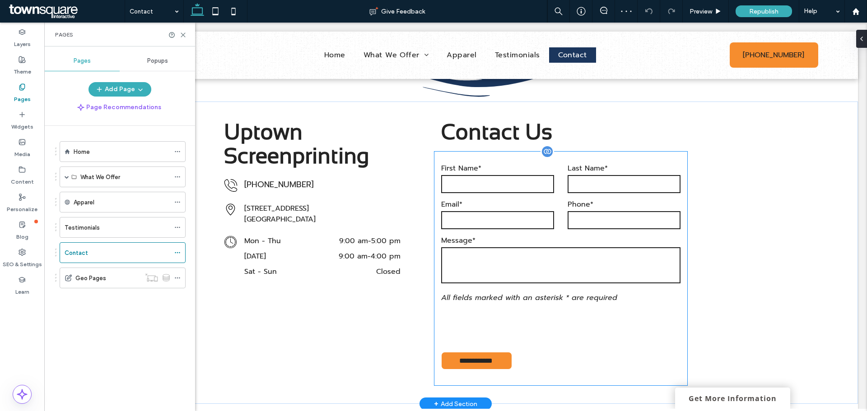
click at [522, 223] on input "email" at bounding box center [497, 220] width 113 height 18
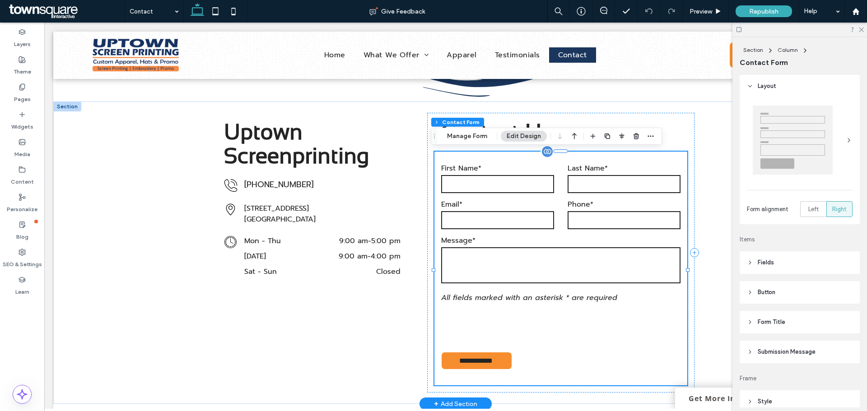
type input "*"
type input "***"
type input "*"
type input "***"
click at [473, 135] on button "Manage Form" at bounding box center [467, 136] width 52 height 11
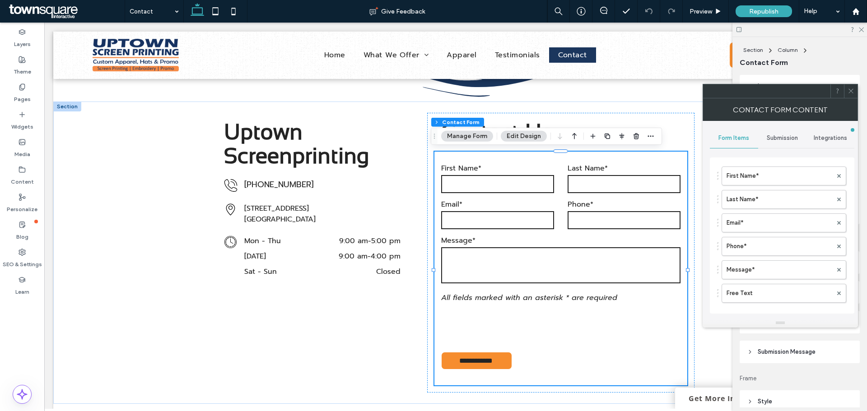
click at [820, 130] on div "Integrations" at bounding box center [830, 138] width 48 height 20
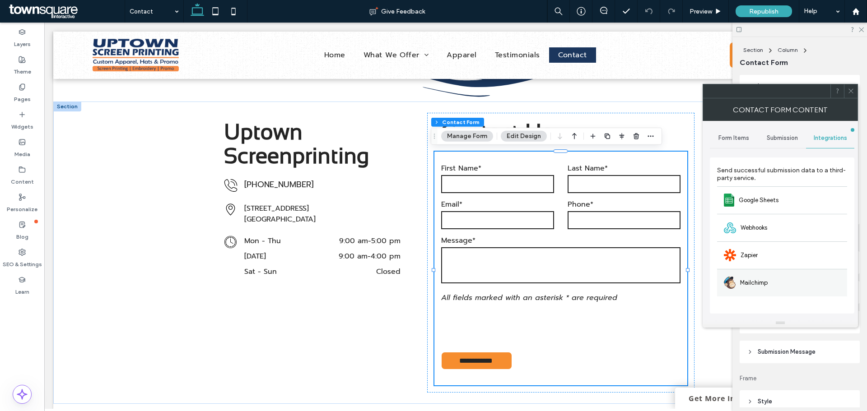
click at [753, 280] on span "Mailchimp" at bounding box center [754, 283] width 28 height 9
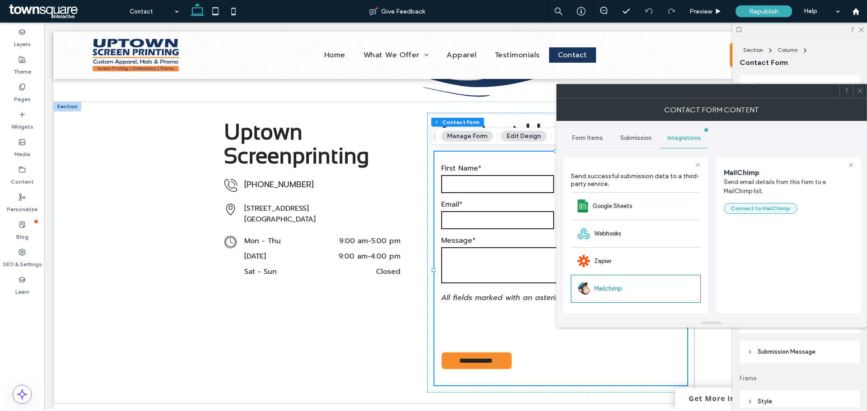
click at [749, 207] on button "Connect to MailChimp" at bounding box center [760, 208] width 73 height 11
type input "**********"
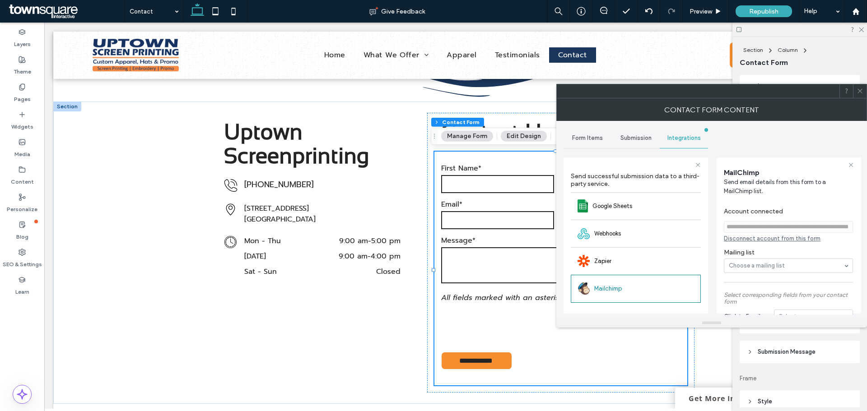
click at [857, 92] on icon at bounding box center [859, 91] width 7 height 7
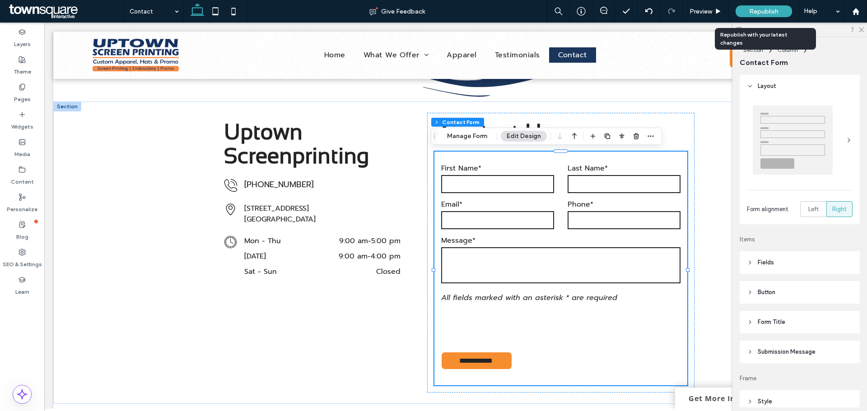
click at [764, 10] on span "Republish" at bounding box center [763, 12] width 29 height 8
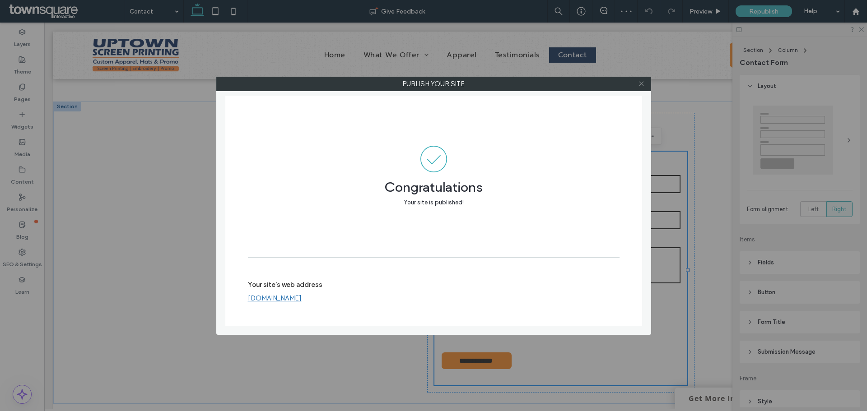
click at [643, 79] on span at bounding box center [641, 84] width 7 height 14
